Goal: Find specific page/section: Find specific page/section

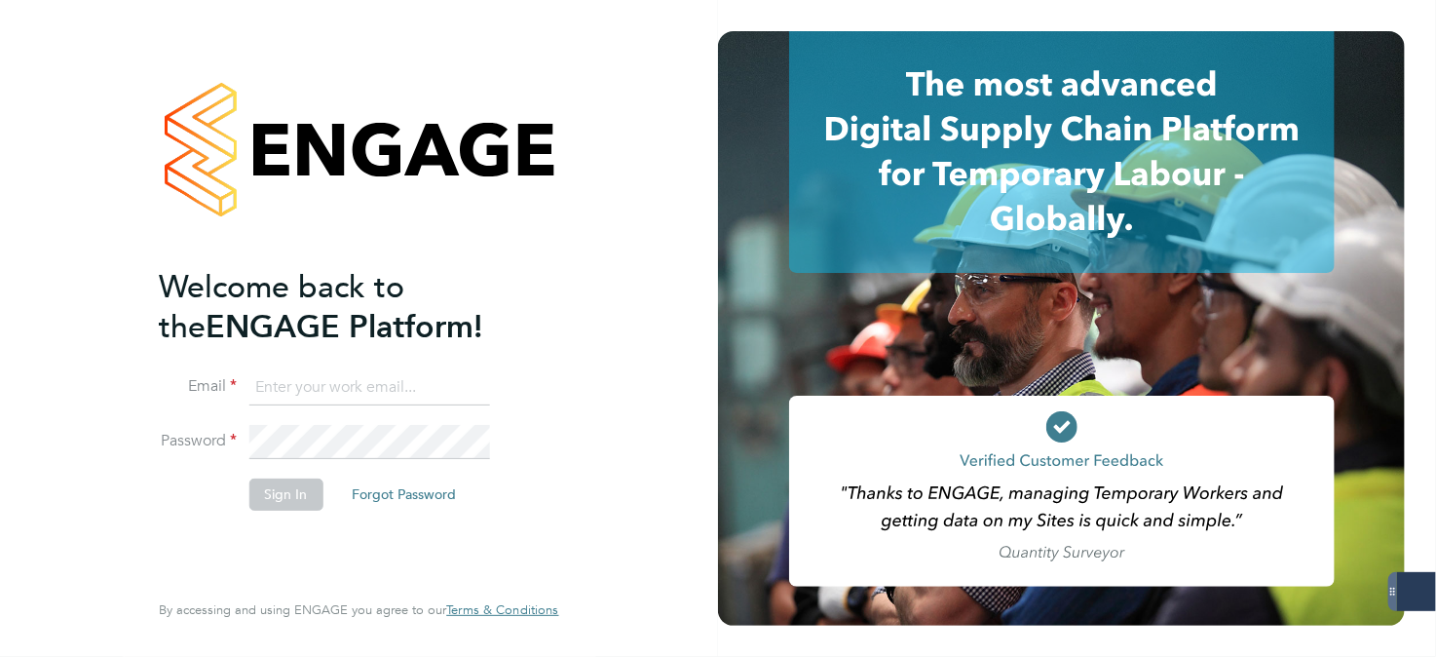
type input "lucy.jolley@servicecare.org.uk"
click at [290, 497] on button "Sign In" at bounding box center [285, 493] width 74 height 31
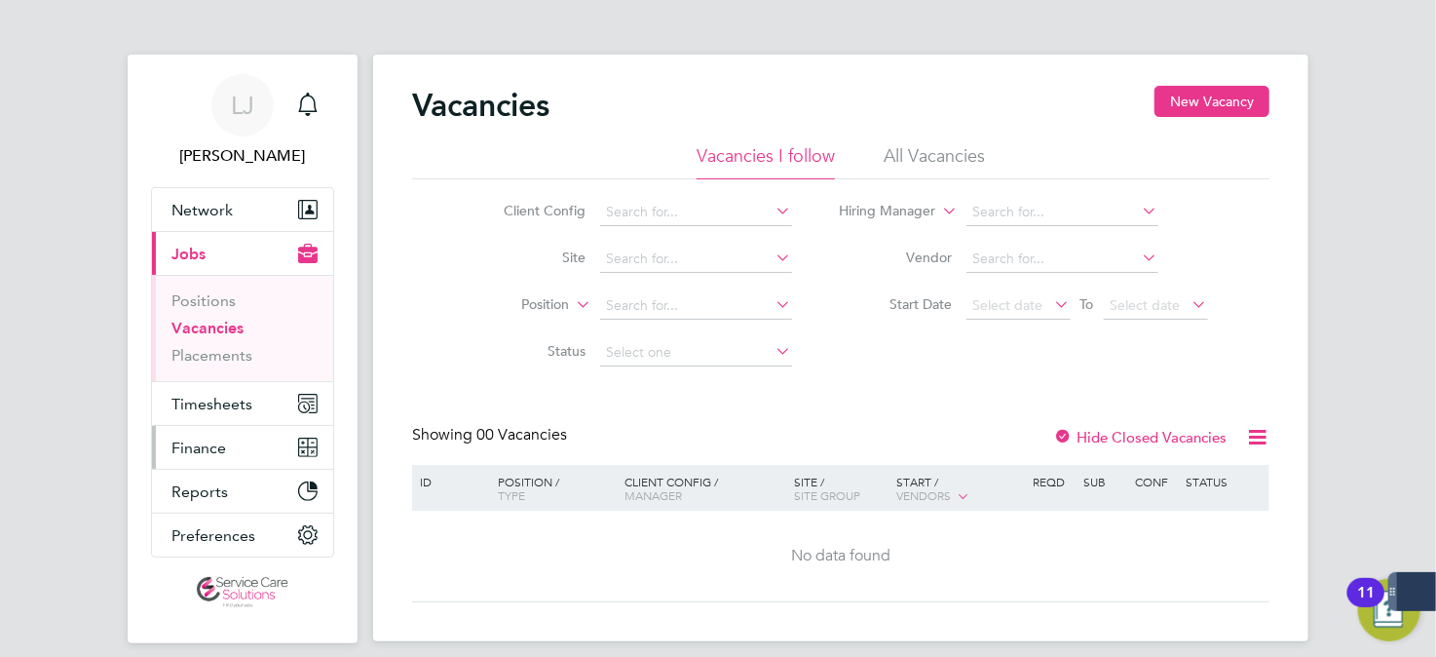
click at [224, 441] on span "Finance" at bounding box center [198, 447] width 55 height 19
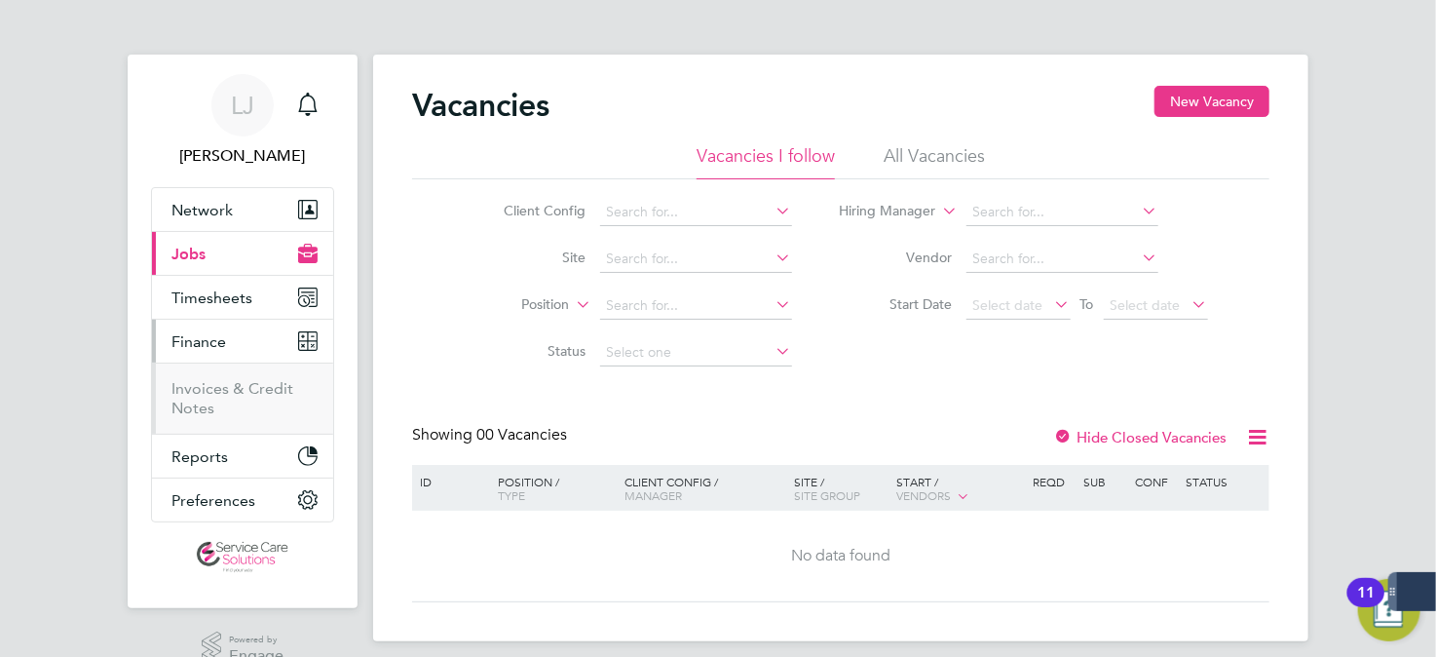
click at [242, 369] on ul "Invoices & Credit Notes" at bounding box center [242, 397] width 181 height 71
click at [250, 386] on link "Invoices & Credit Notes" at bounding box center [232, 398] width 122 height 38
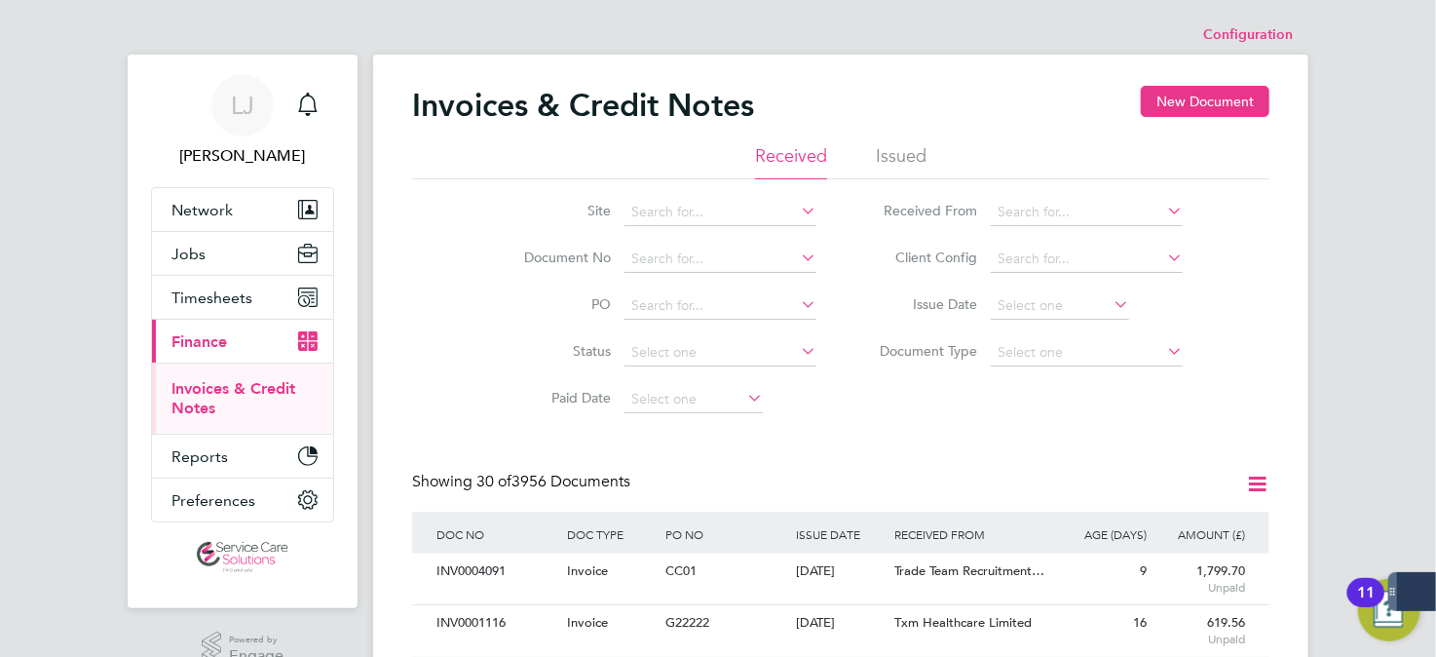
click at [907, 155] on li "Issued" at bounding box center [901, 161] width 51 height 35
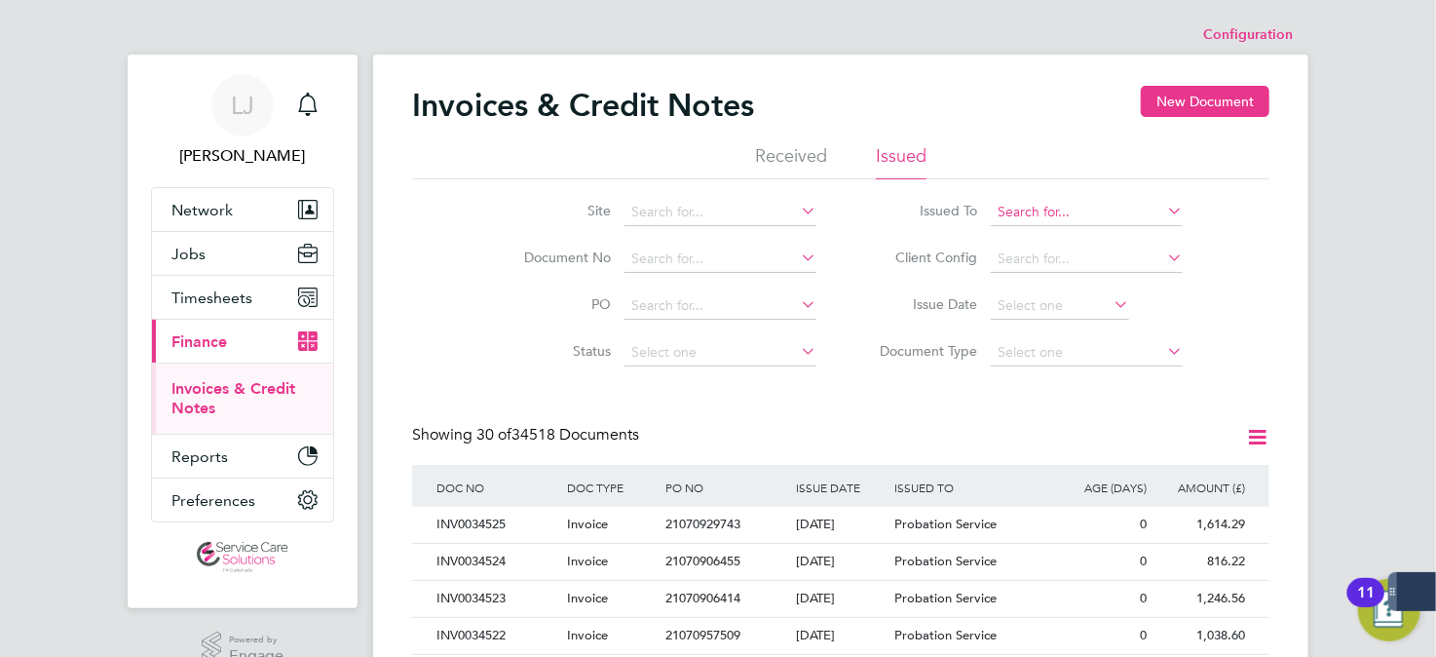
click at [1057, 207] on input at bounding box center [1087, 212] width 192 height 27
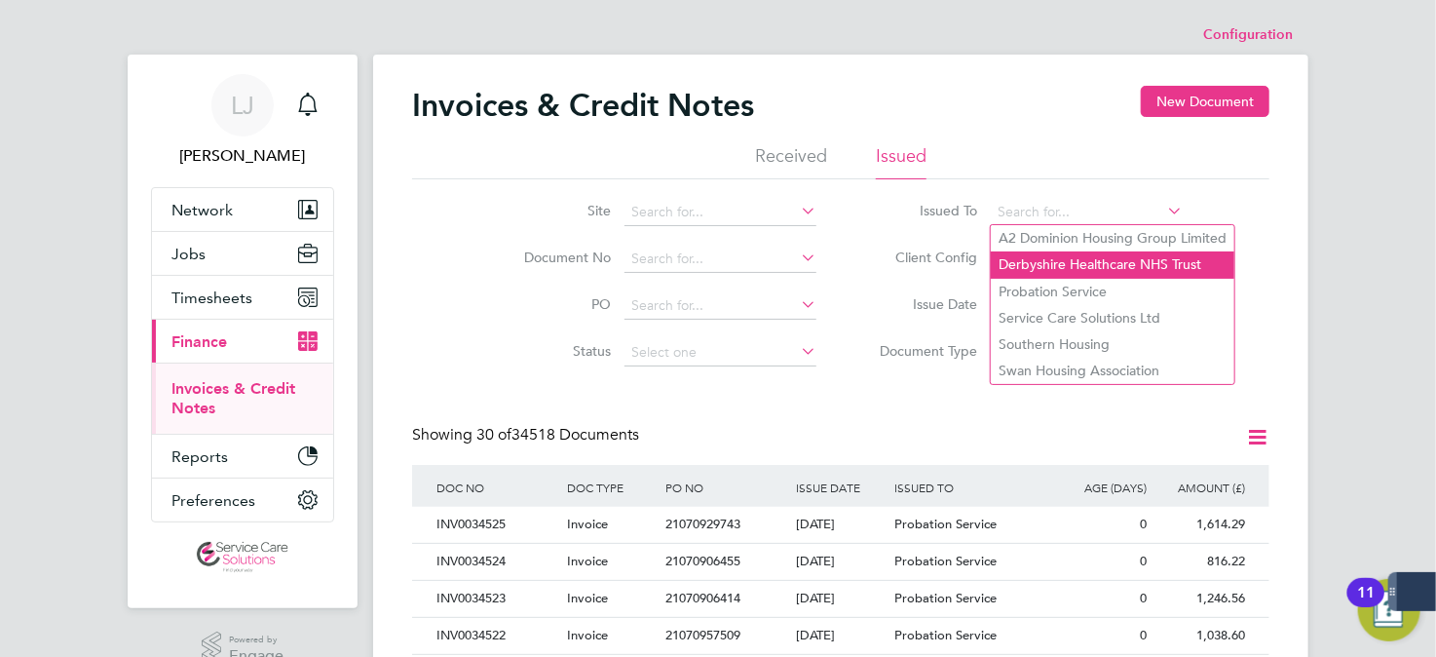
click at [1079, 266] on li "Derbyshire Healthcare NHS Trust" at bounding box center [1113, 264] width 244 height 26
type input "Derbyshire Healthcare NHS Trust"
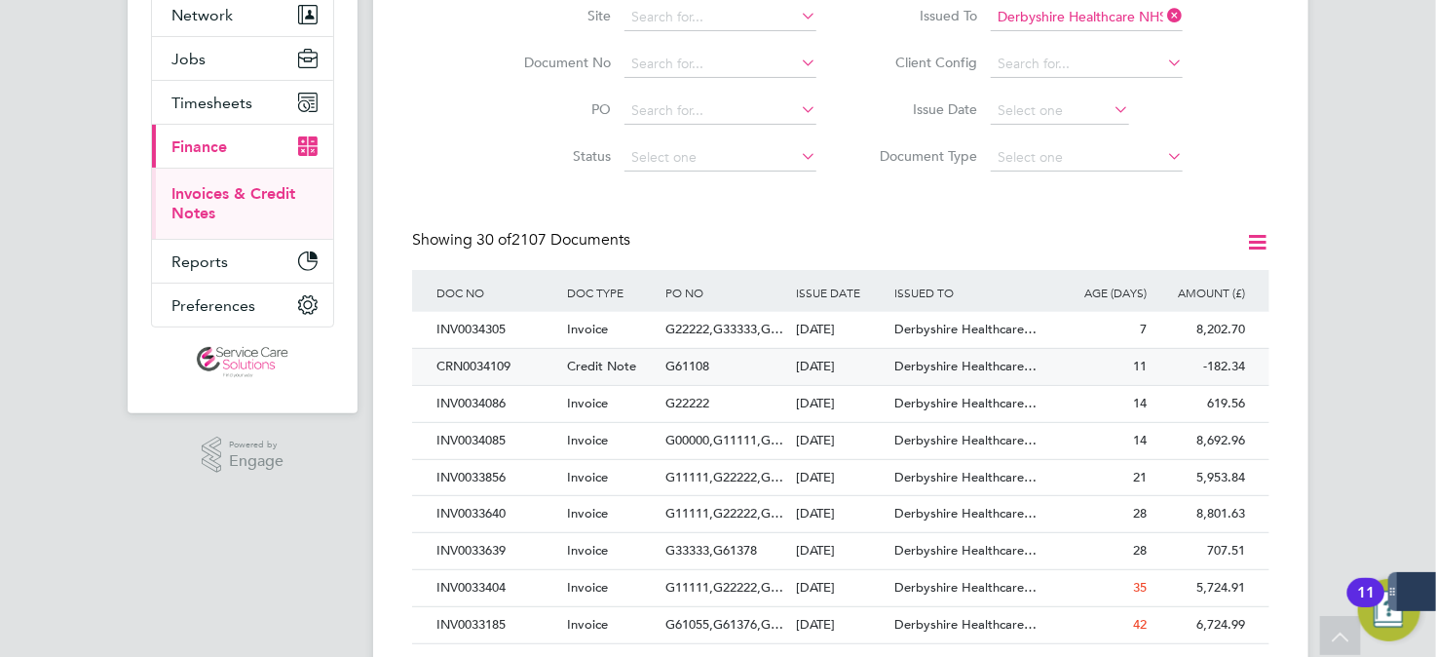
click at [1018, 371] on span "Derbyshire Healthcare…" at bounding box center [965, 365] width 142 height 17
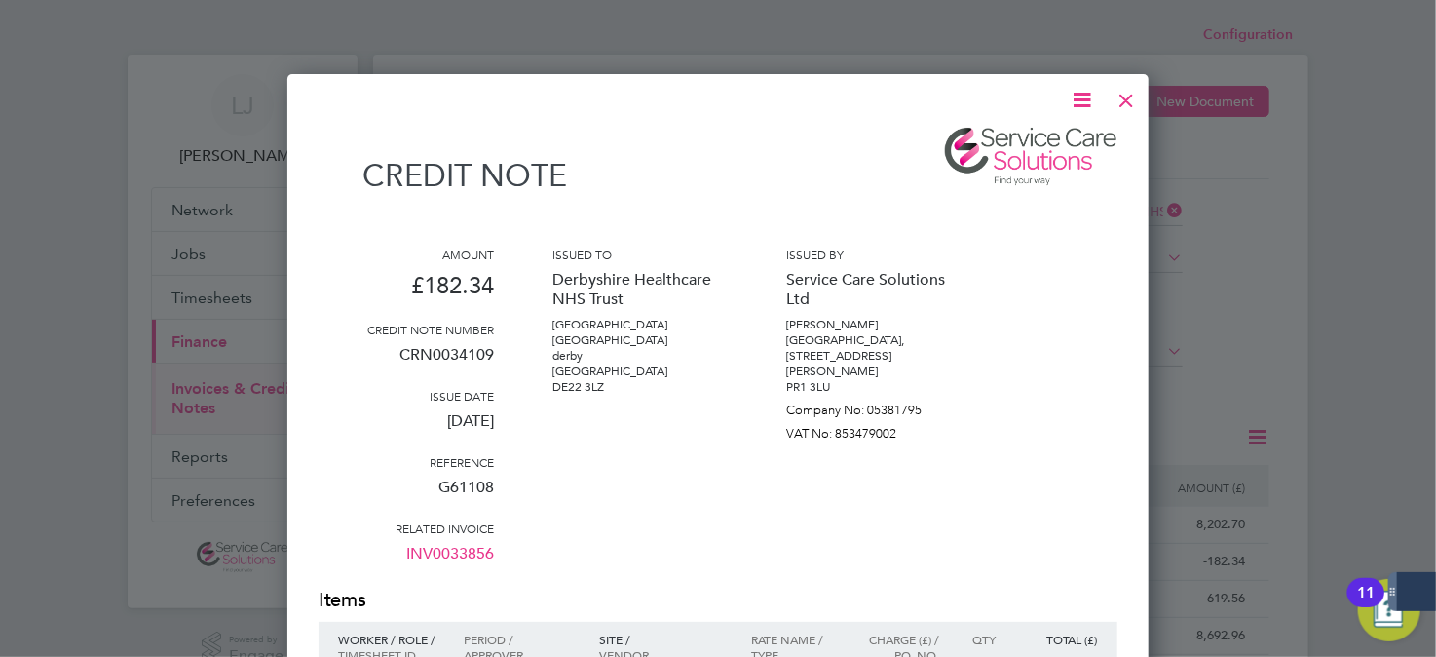
click at [1130, 96] on div at bounding box center [1126, 95] width 35 height 35
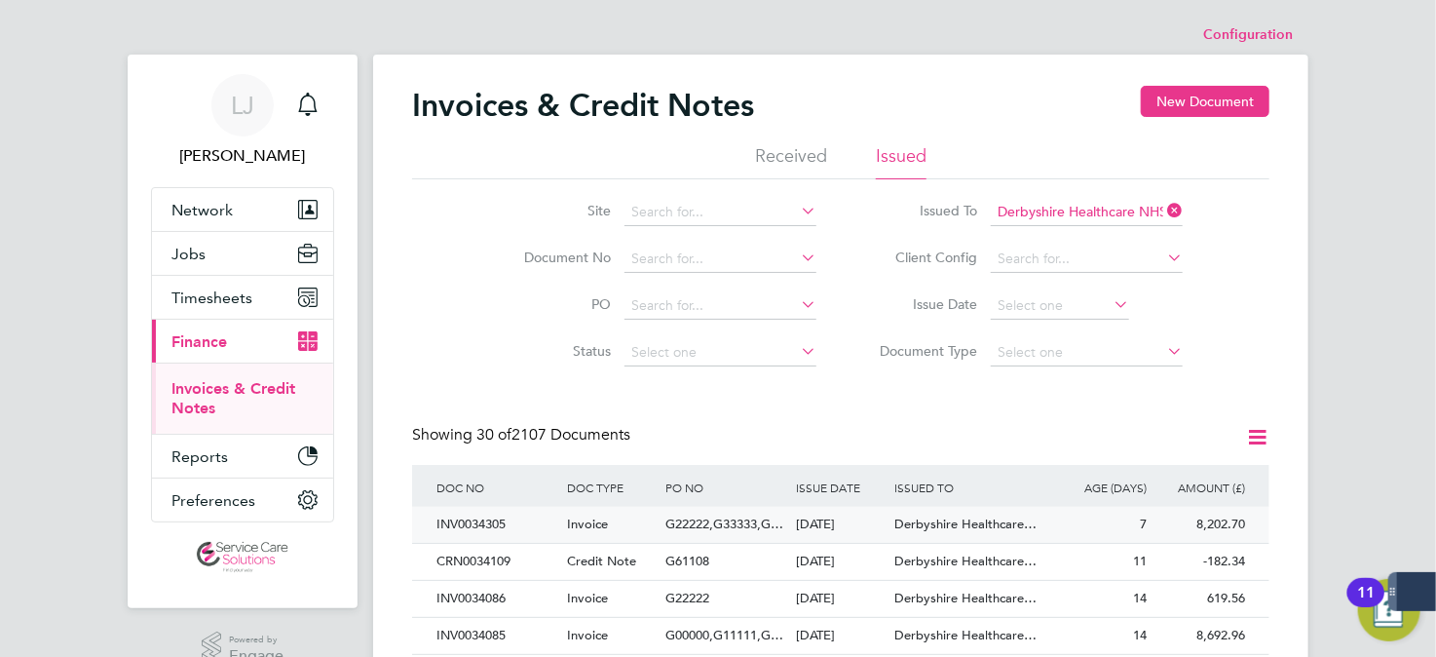
click at [853, 528] on div "[DATE]" at bounding box center [841, 525] width 98 height 36
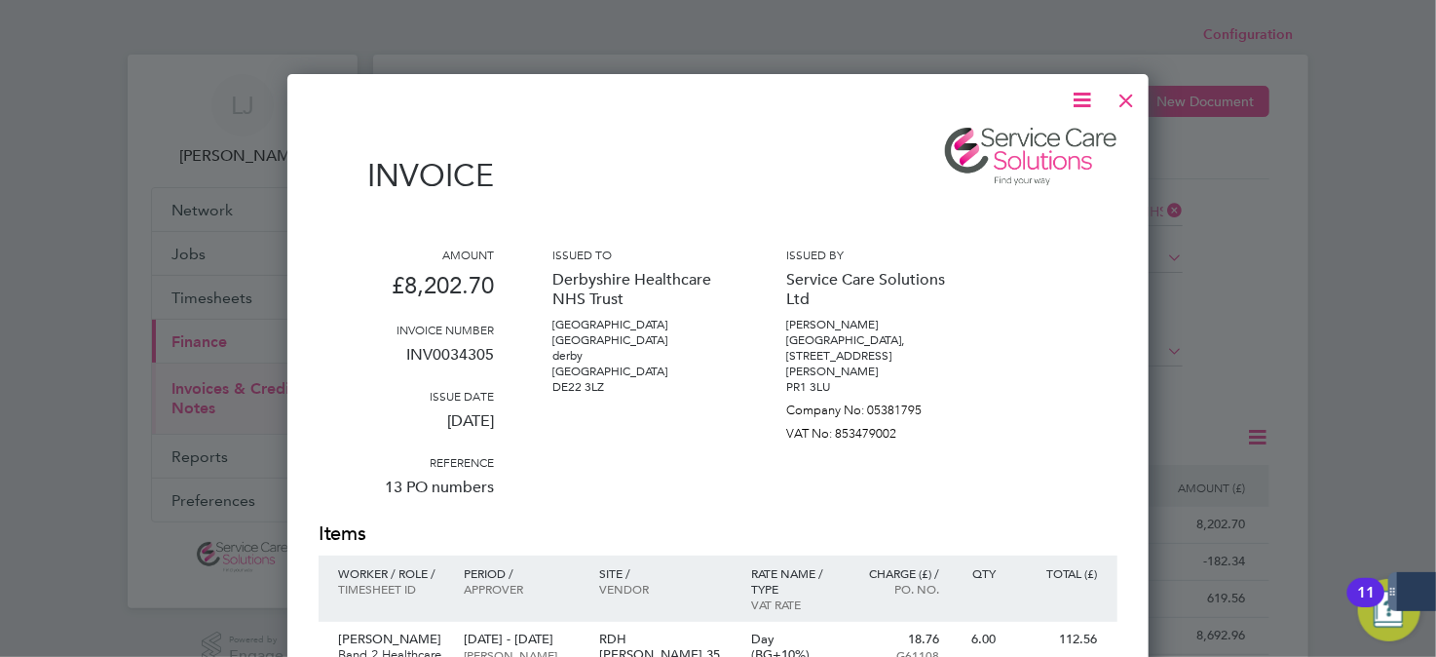
click at [1128, 96] on div at bounding box center [1126, 95] width 35 height 35
